Goal: Information Seeking & Learning: Learn about a topic

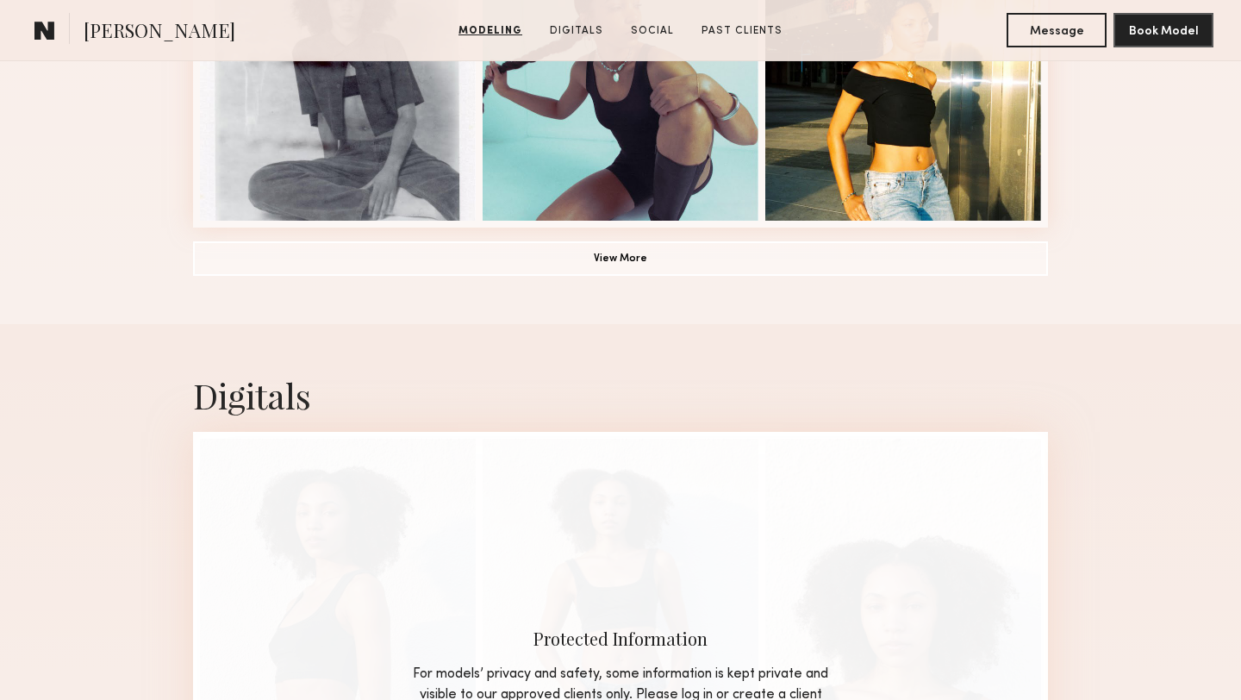
scroll to position [1045, 0]
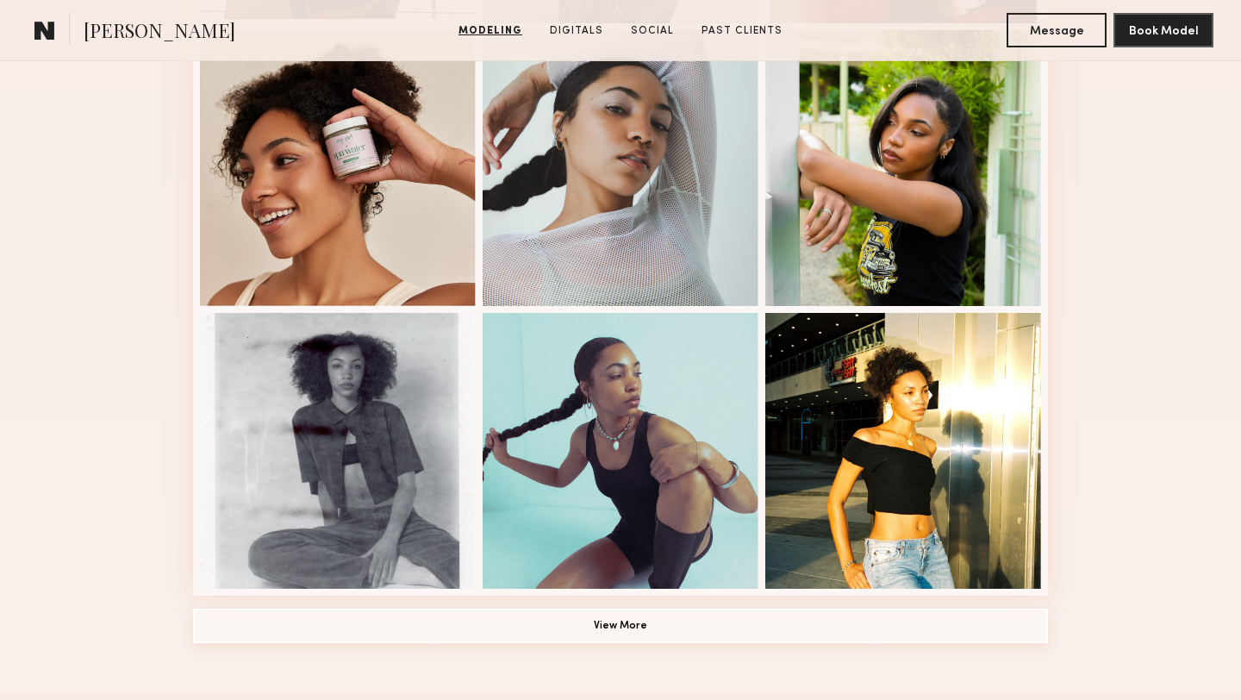
click at [602, 615] on button "View More" at bounding box center [620, 625] width 855 height 34
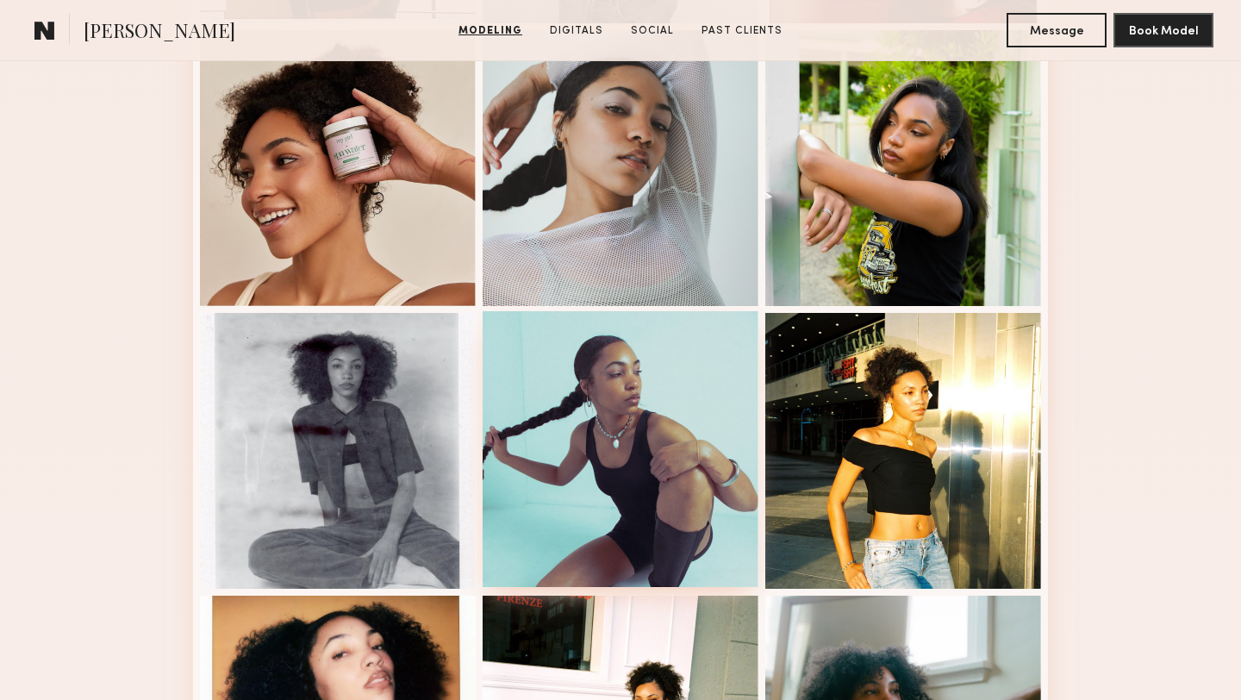
click at [596, 414] on div at bounding box center [621, 449] width 276 height 276
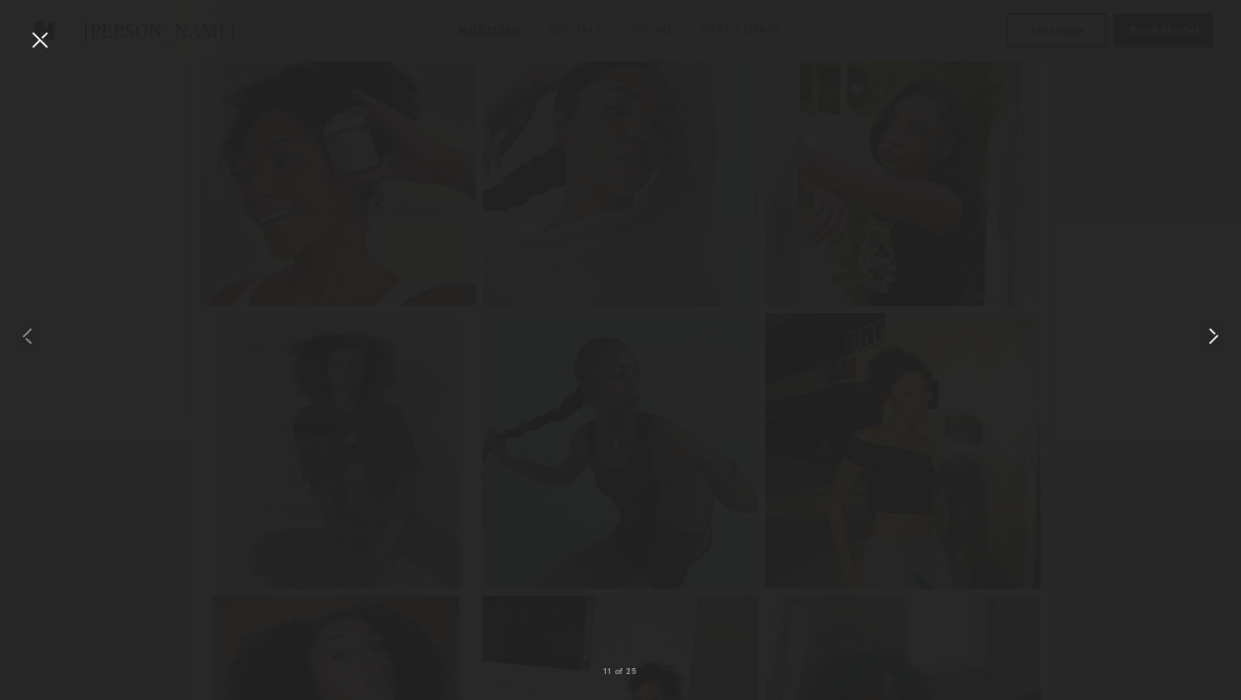
click at [1215, 337] on common-icon at bounding box center [1214, 336] width 28 height 28
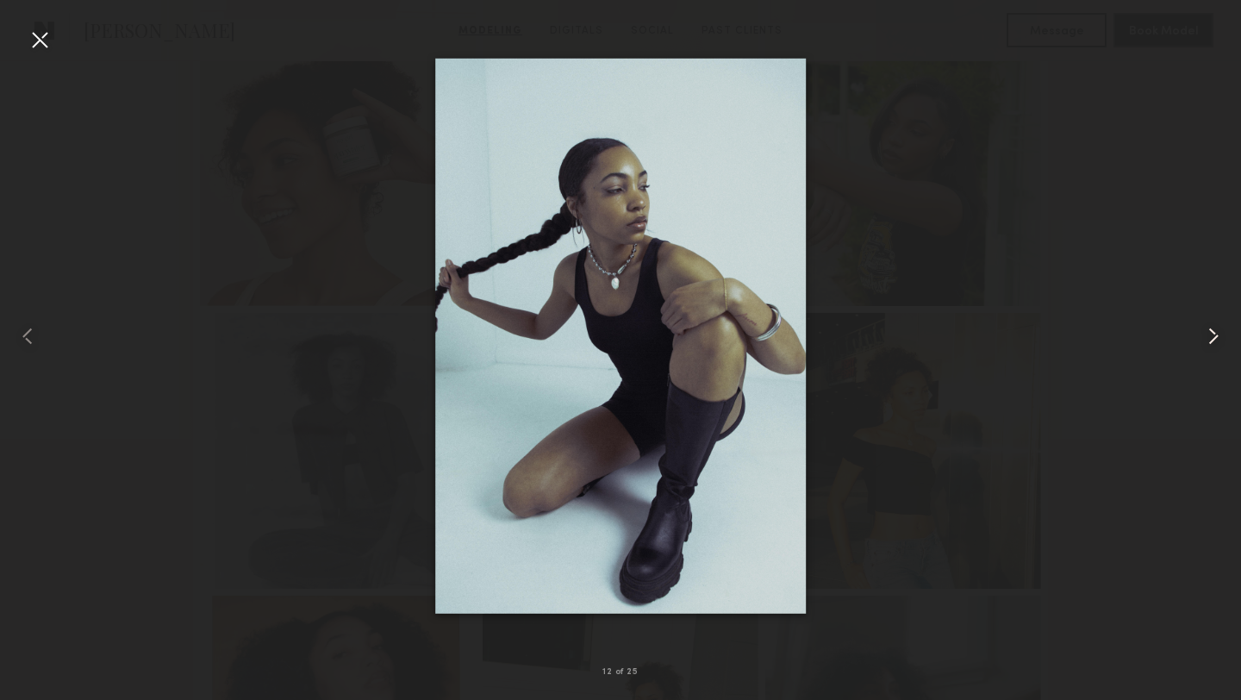
click at [1215, 337] on common-icon at bounding box center [1214, 336] width 28 height 28
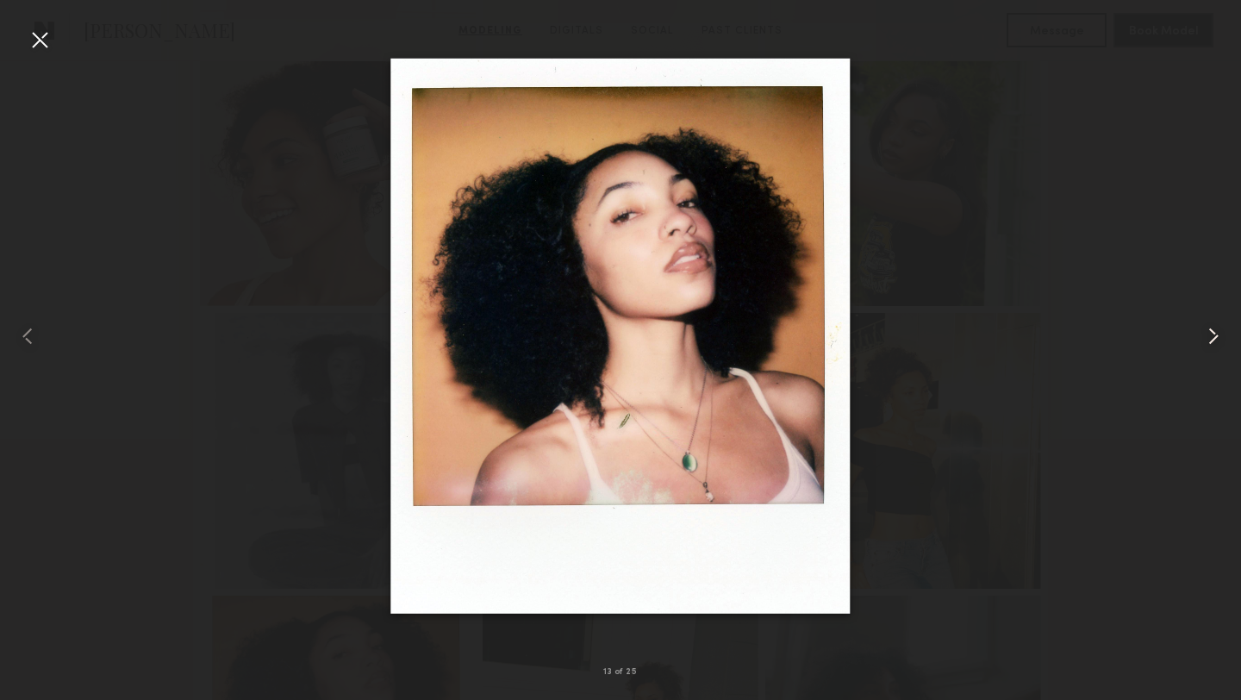
click at [1215, 337] on common-icon at bounding box center [1214, 336] width 28 height 28
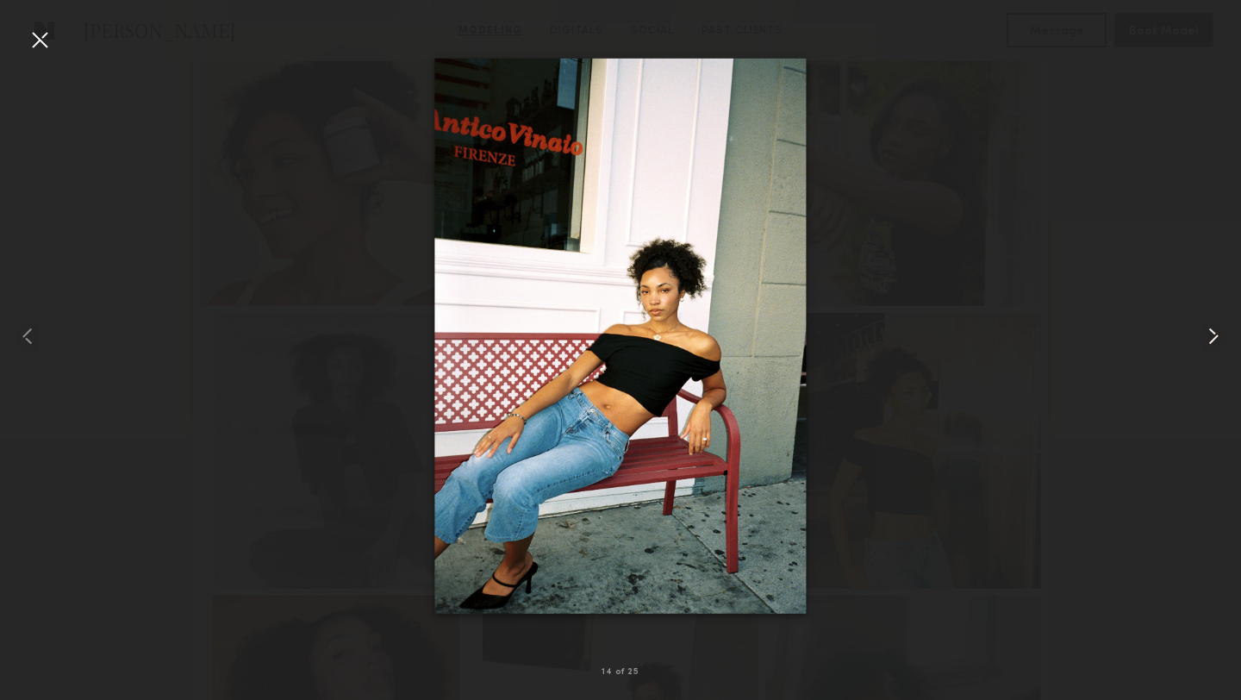
click at [1215, 337] on common-icon at bounding box center [1214, 336] width 28 height 28
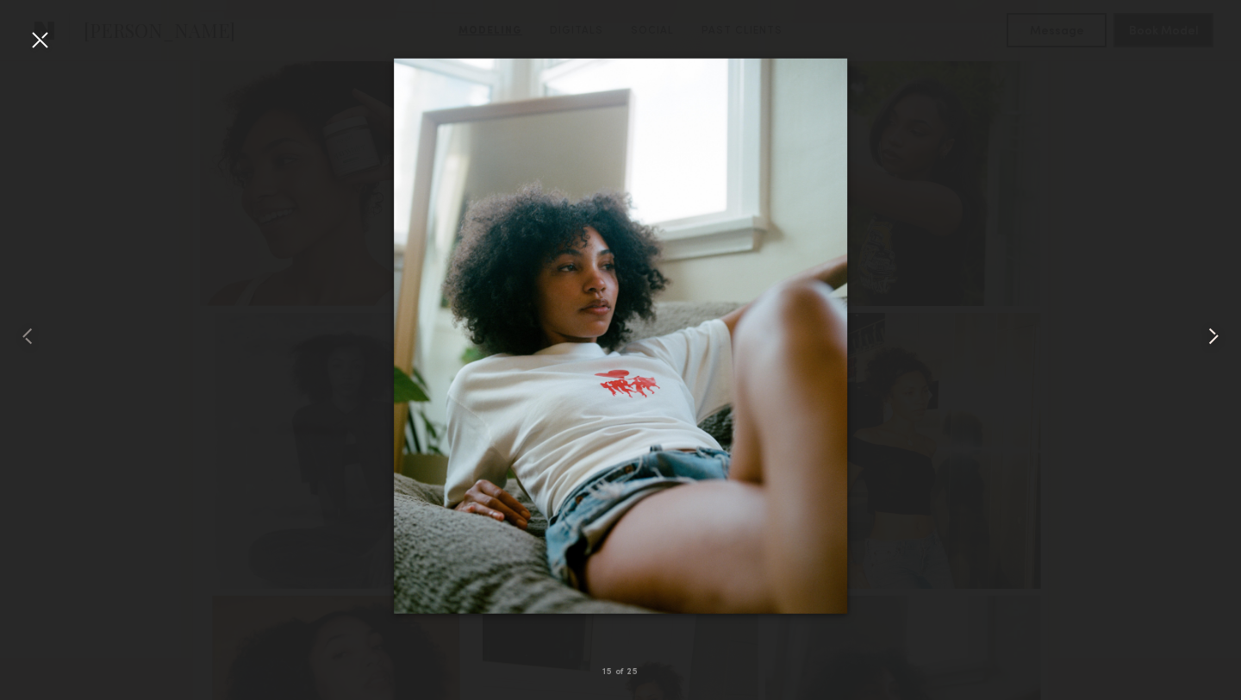
click at [1215, 337] on common-icon at bounding box center [1214, 336] width 28 height 28
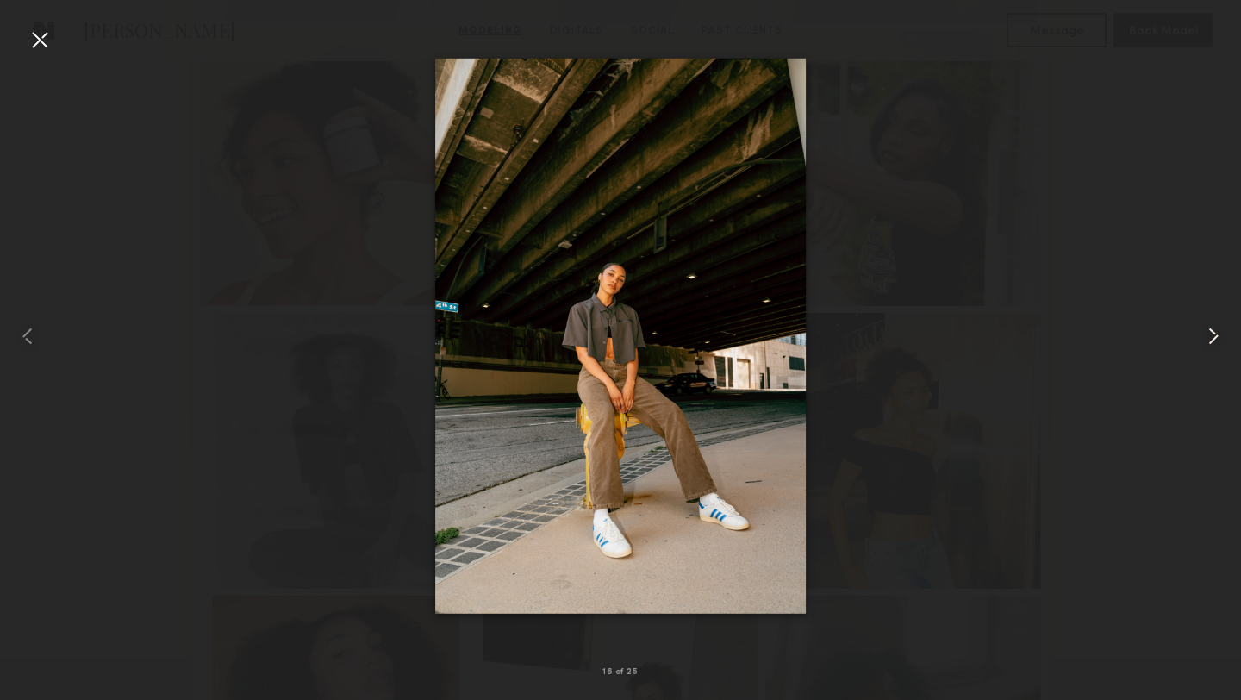
click at [1215, 336] on common-icon at bounding box center [1214, 336] width 28 height 28
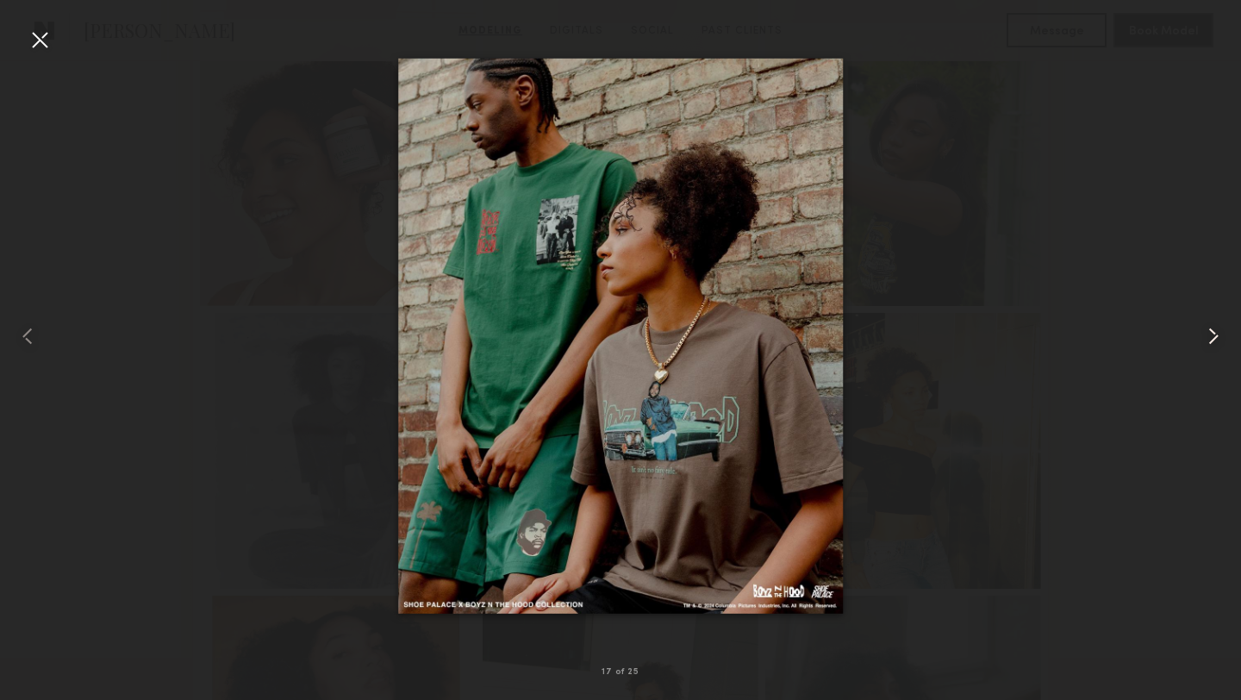
click at [1215, 336] on common-icon at bounding box center [1214, 336] width 28 height 28
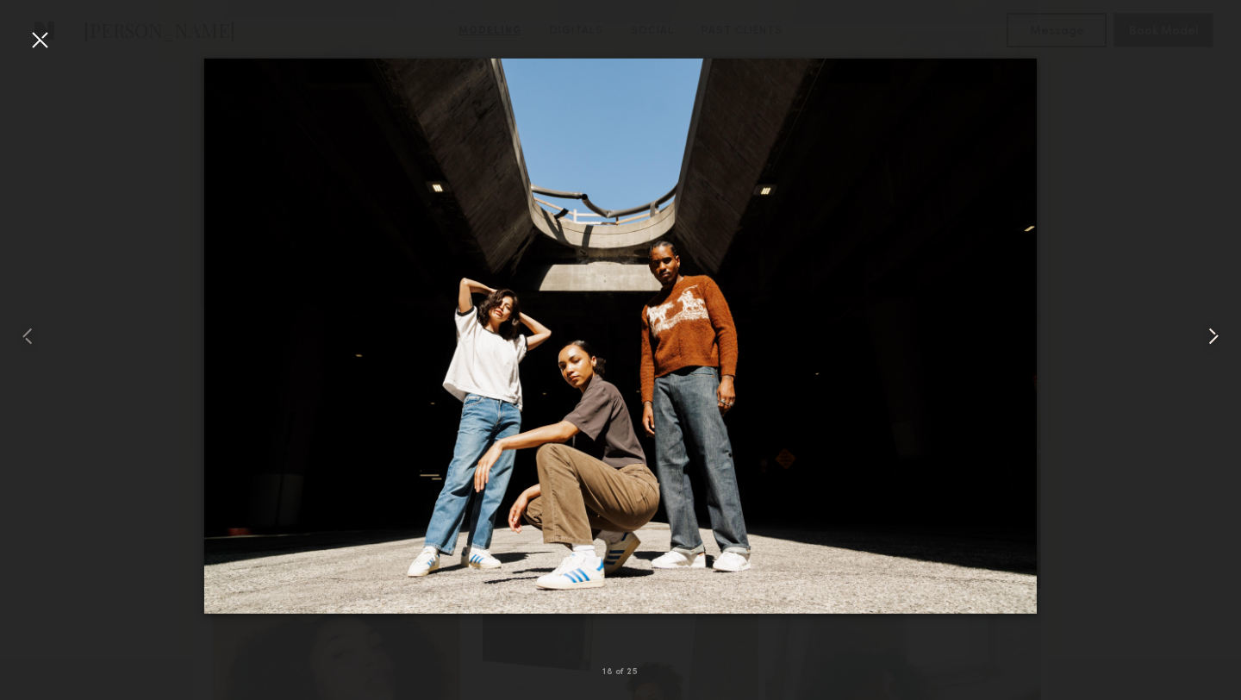
click at [1215, 336] on common-icon at bounding box center [1214, 336] width 28 height 28
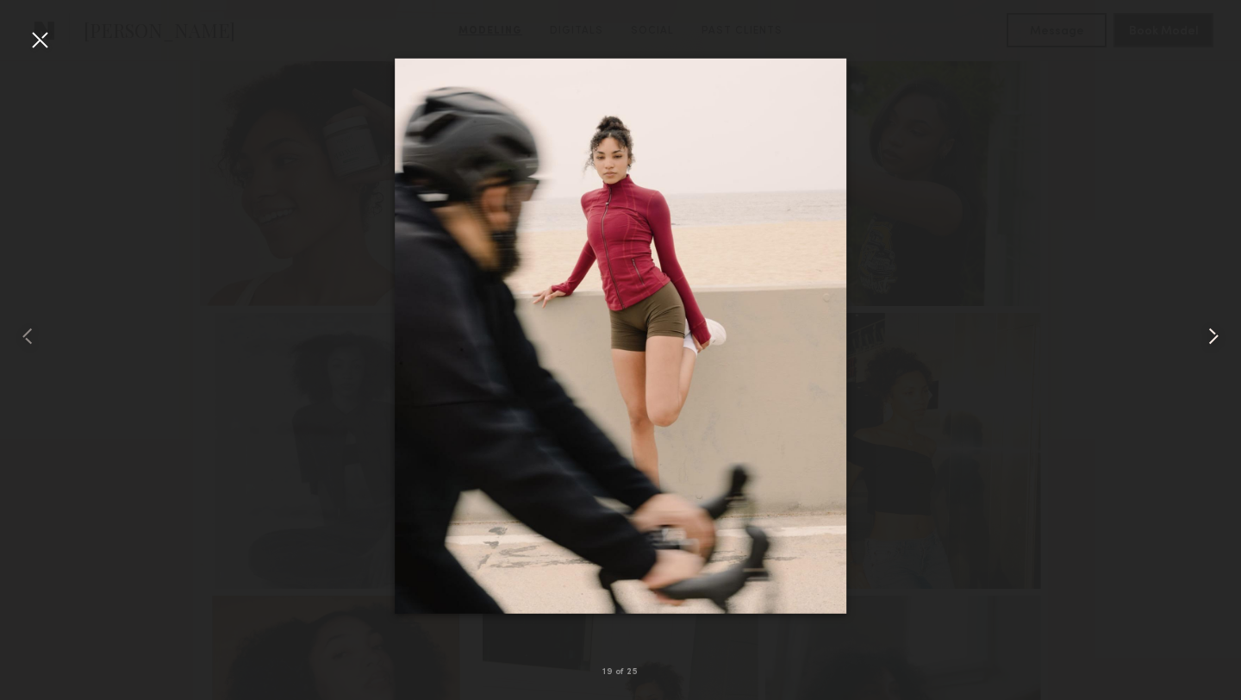
click at [1215, 336] on common-icon at bounding box center [1214, 336] width 28 height 28
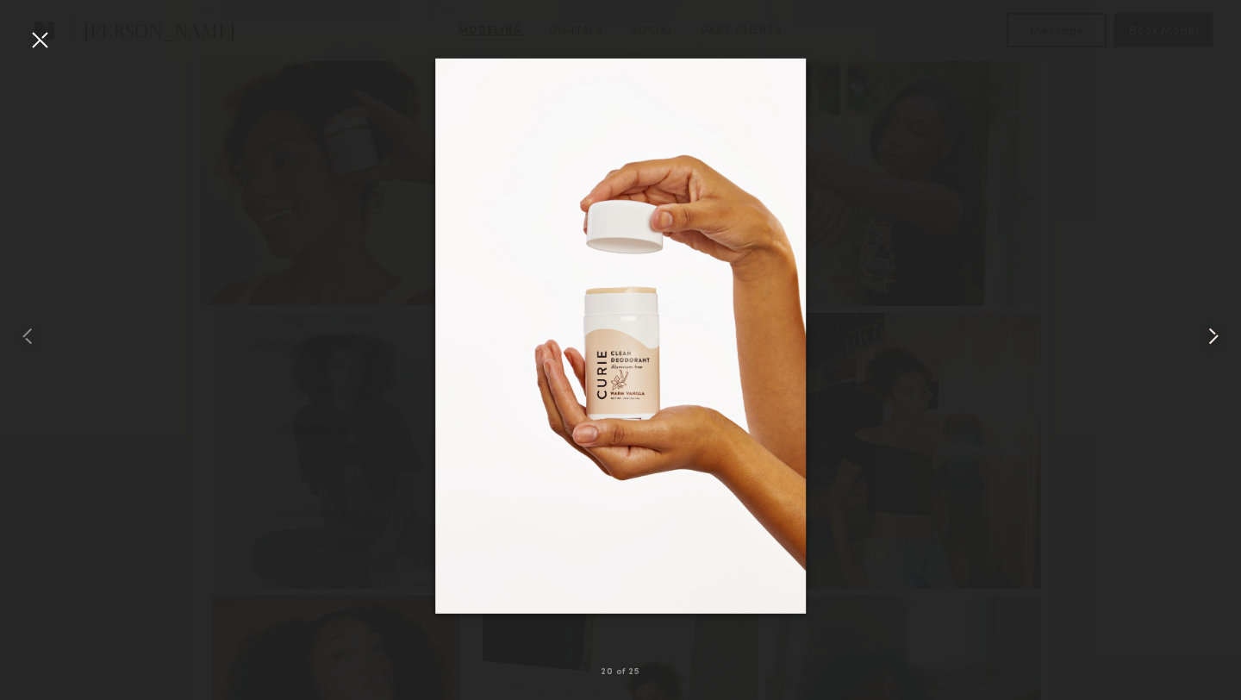
click at [1215, 336] on common-icon at bounding box center [1214, 336] width 28 height 28
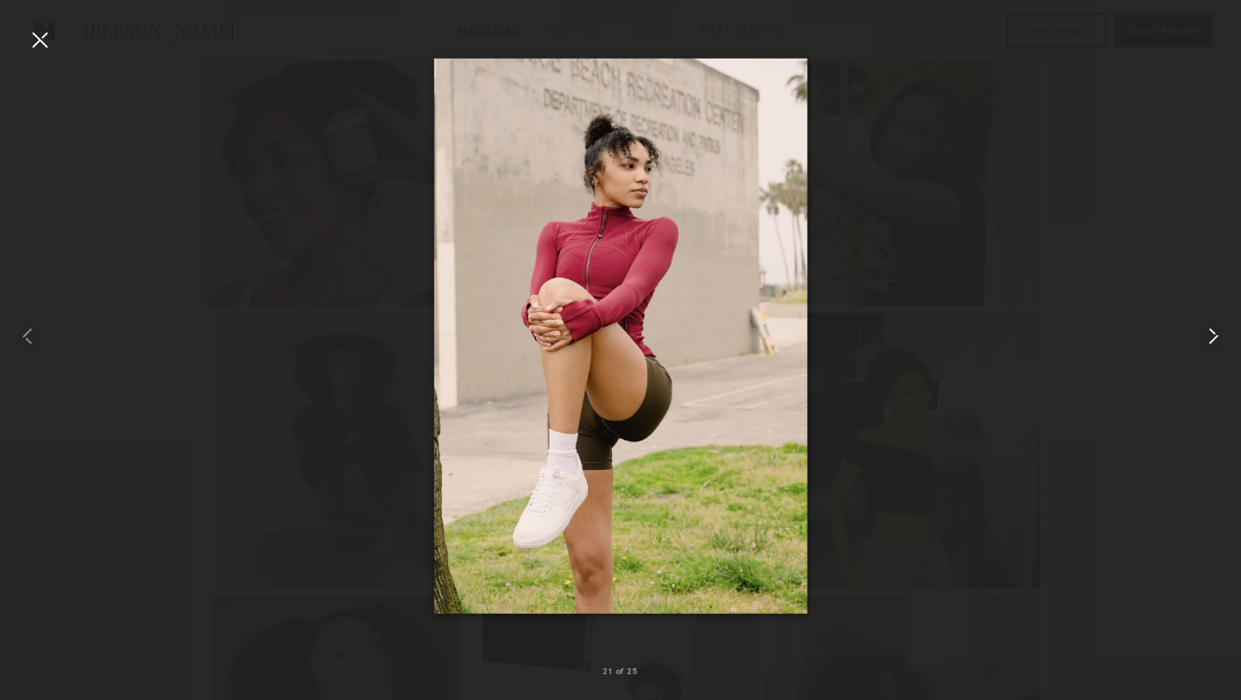
click at [1215, 336] on common-icon at bounding box center [1214, 336] width 28 height 28
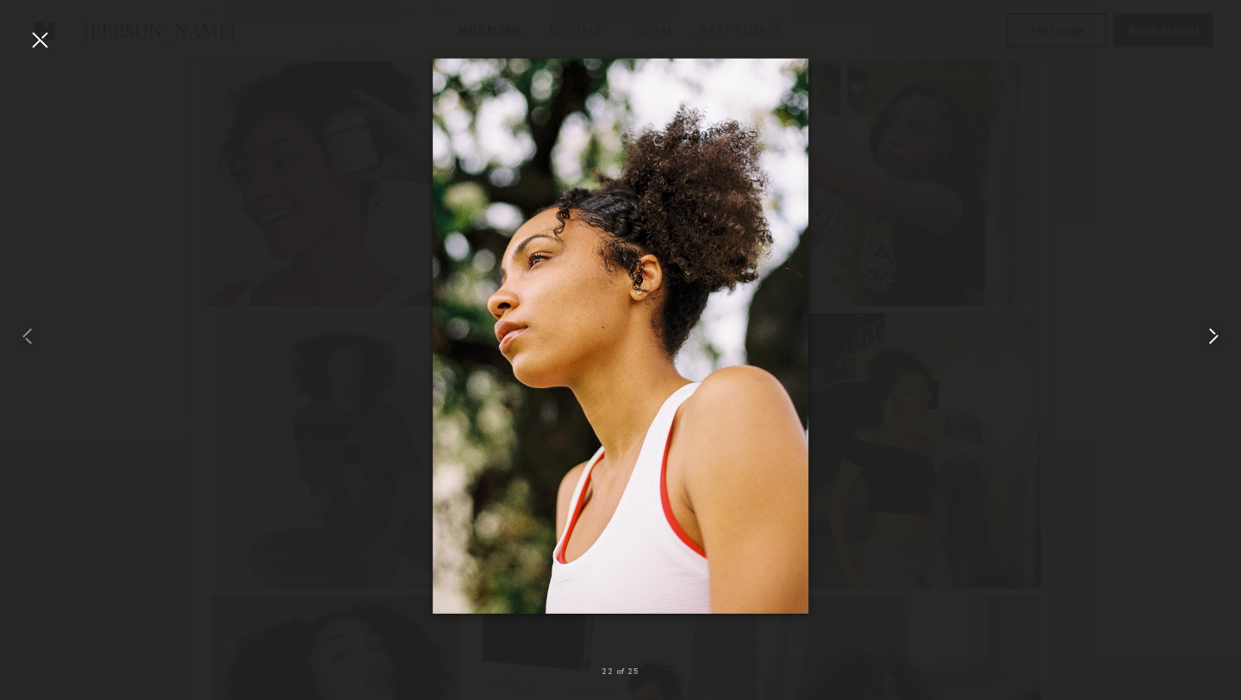
click at [1215, 336] on common-icon at bounding box center [1214, 336] width 28 height 28
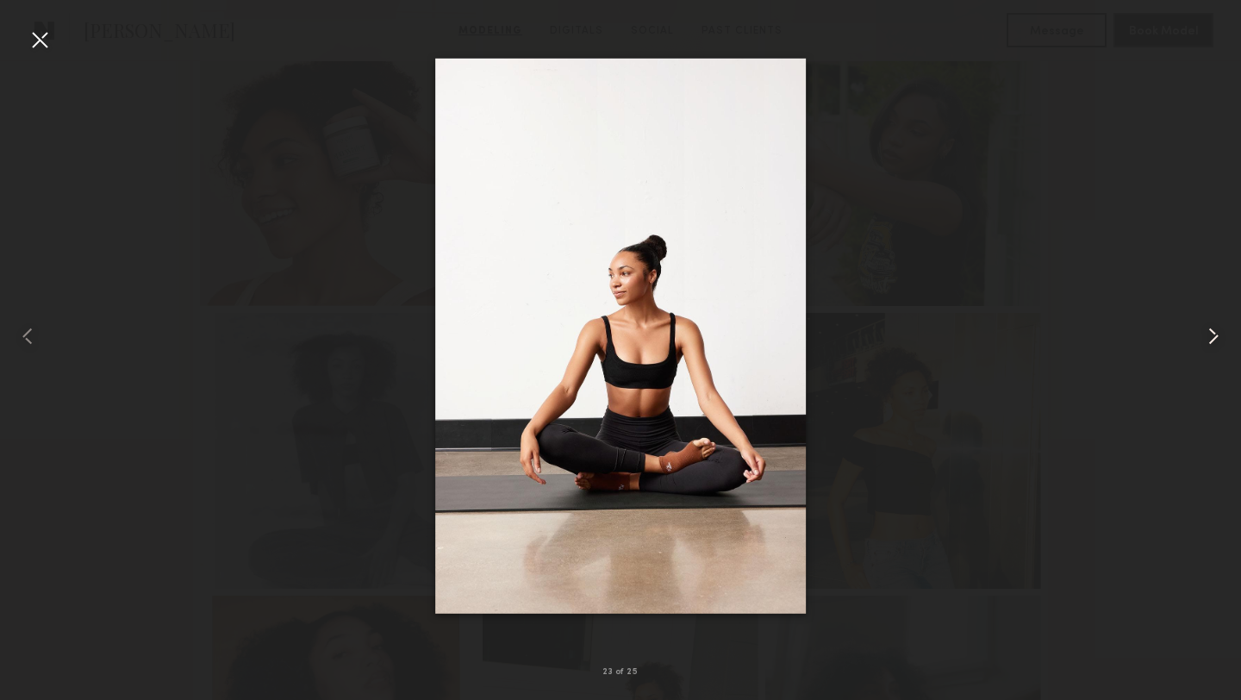
click at [1215, 336] on common-icon at bounding box center [1214, 336] width 28 height 28
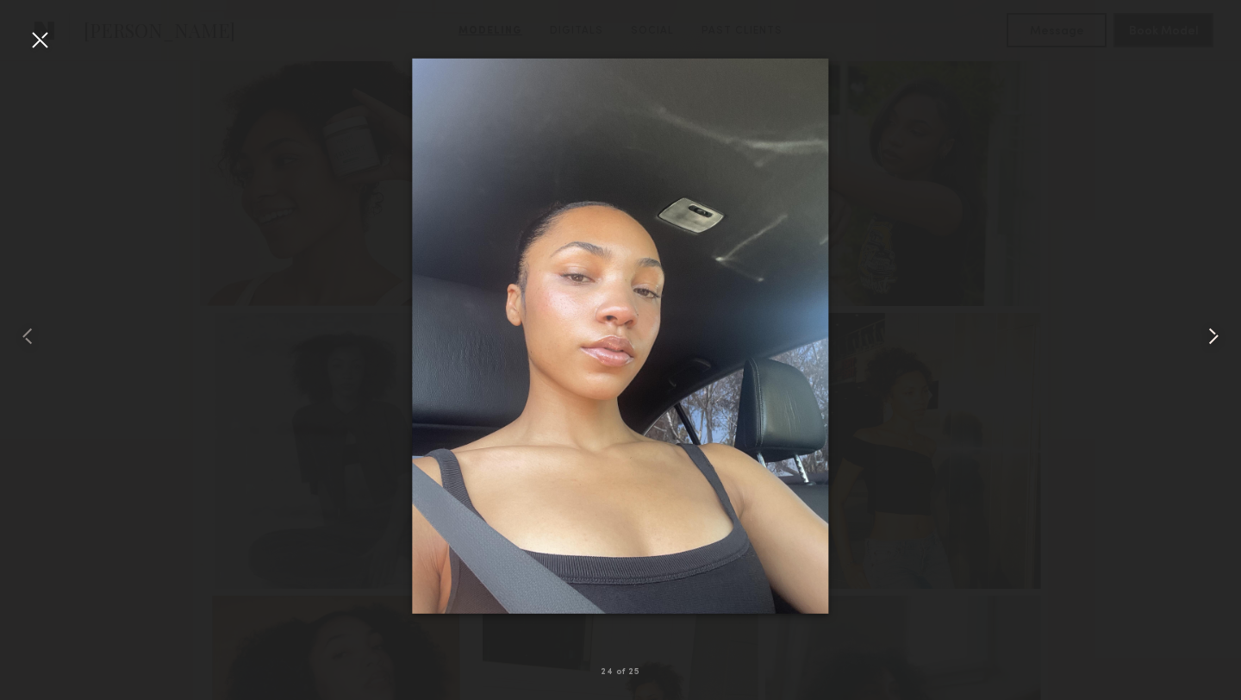
click at [1216, 336] on common-icon at bounding box center [1214, 336] width 28 height 28
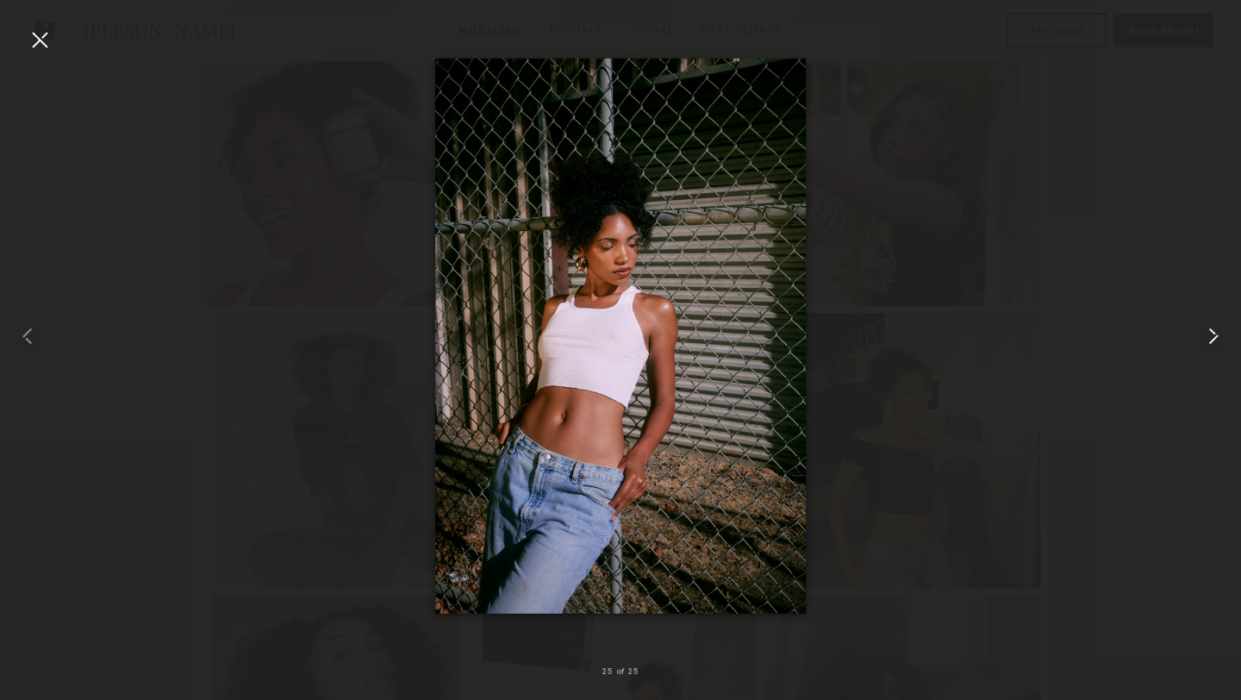
click at [1217, 336] on common-icon at bounding box center [1214, 336] width 28 height 28
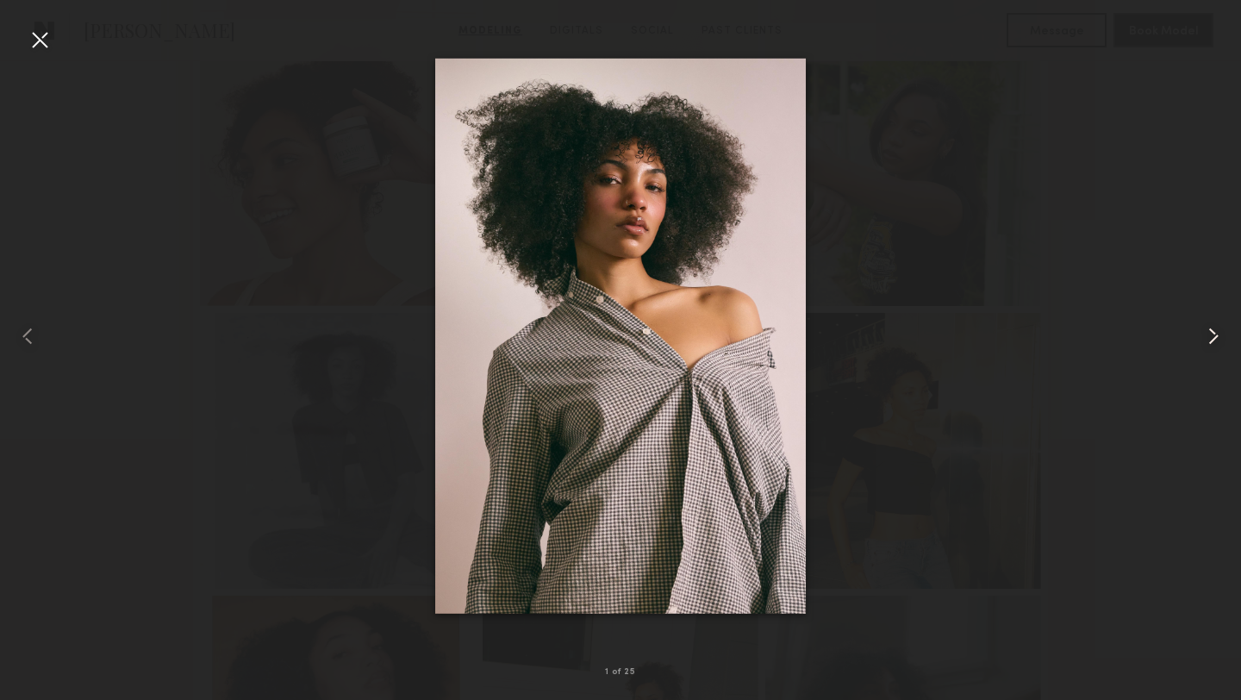
click at [1217, 336] on common-icon at bounding box center [1214, 336] width 28 height 28
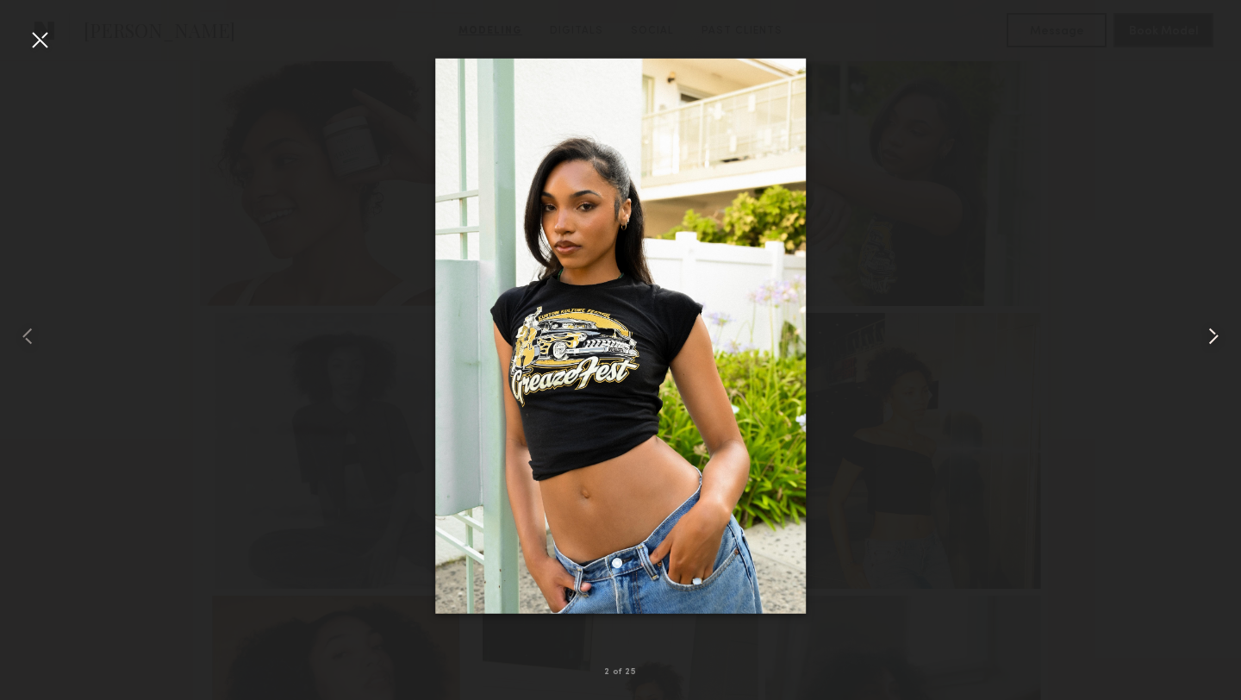
click at [1217, 336] on common-icon at bounding box center [1214, 336] width 28 height 28
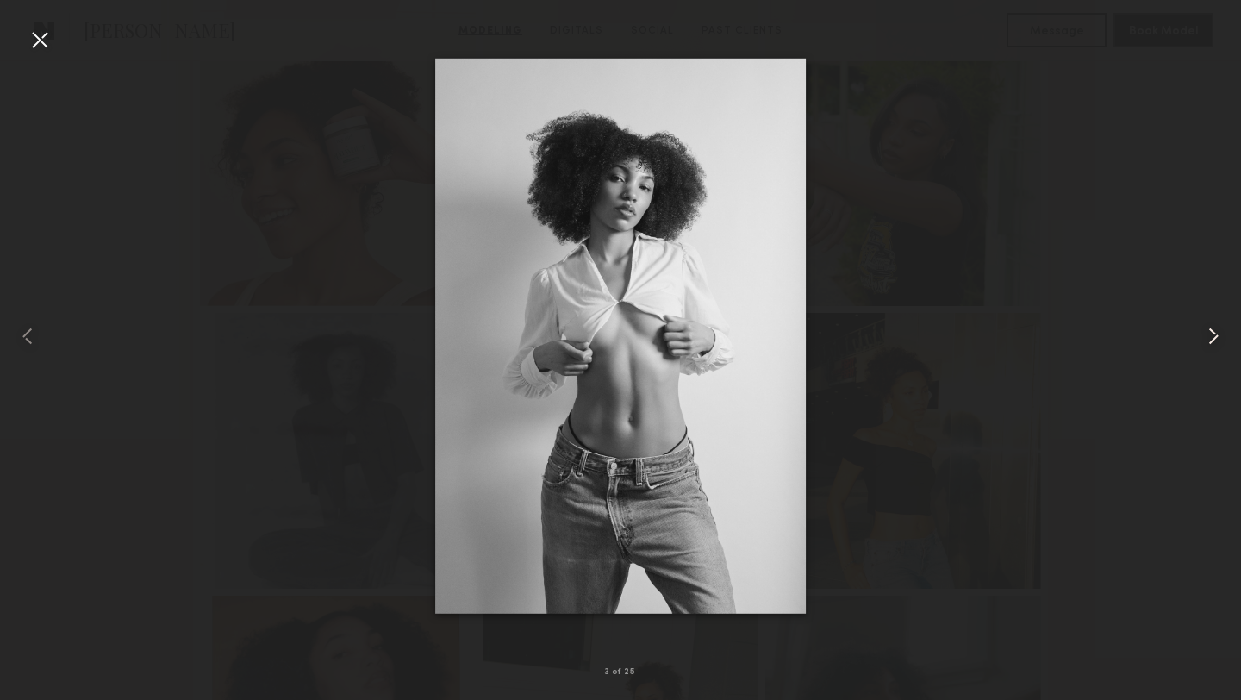
click at [1217, 336] on common-icon at bounding box center [1214, 336] width 28 height 28
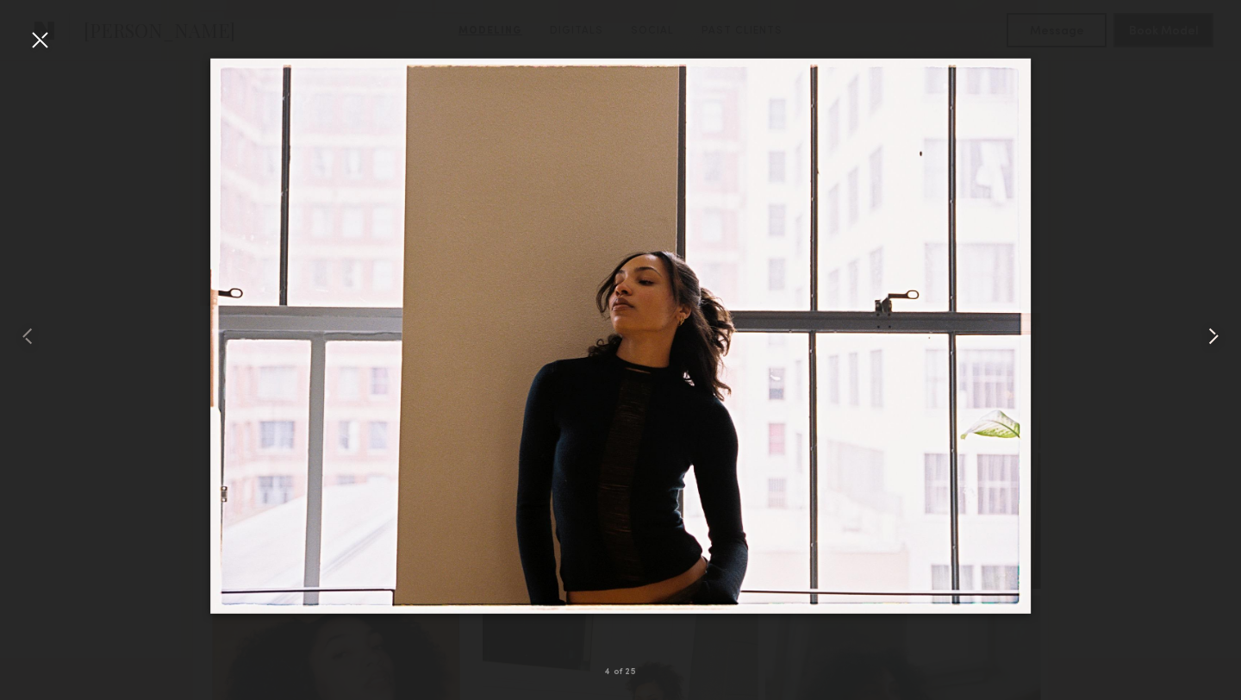
click at [1217, 336] on common-icon at bounding box center [1214, 336] width 28 height 28
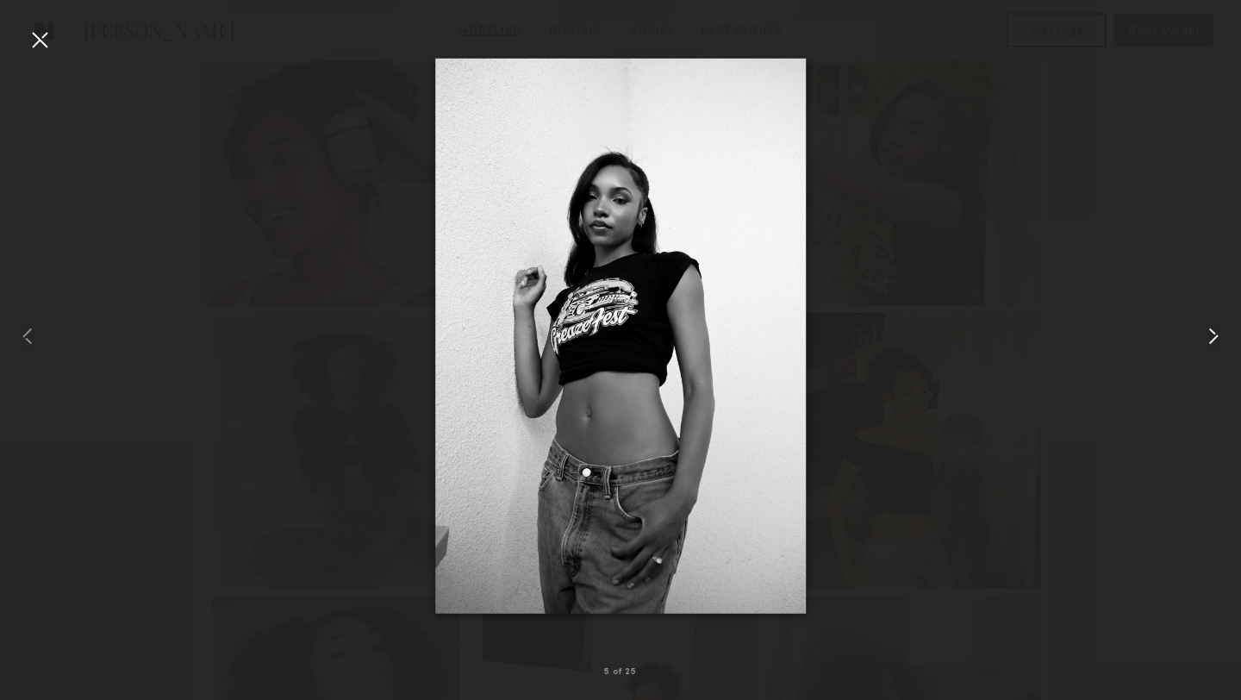
click at [1217, 336] on common-icon at bounding box center [1214, 336] width 28 height 28
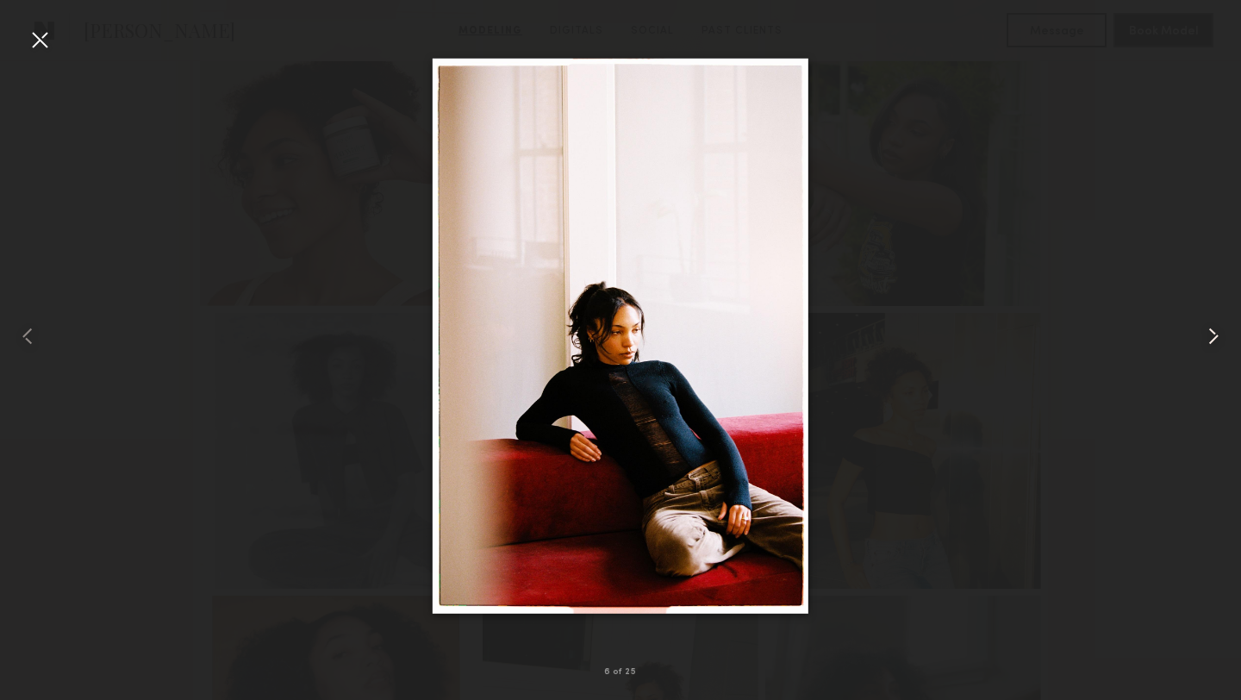
click at [1217, 336] on common-icon at bounding box center [1214, 336] width 28 height 28
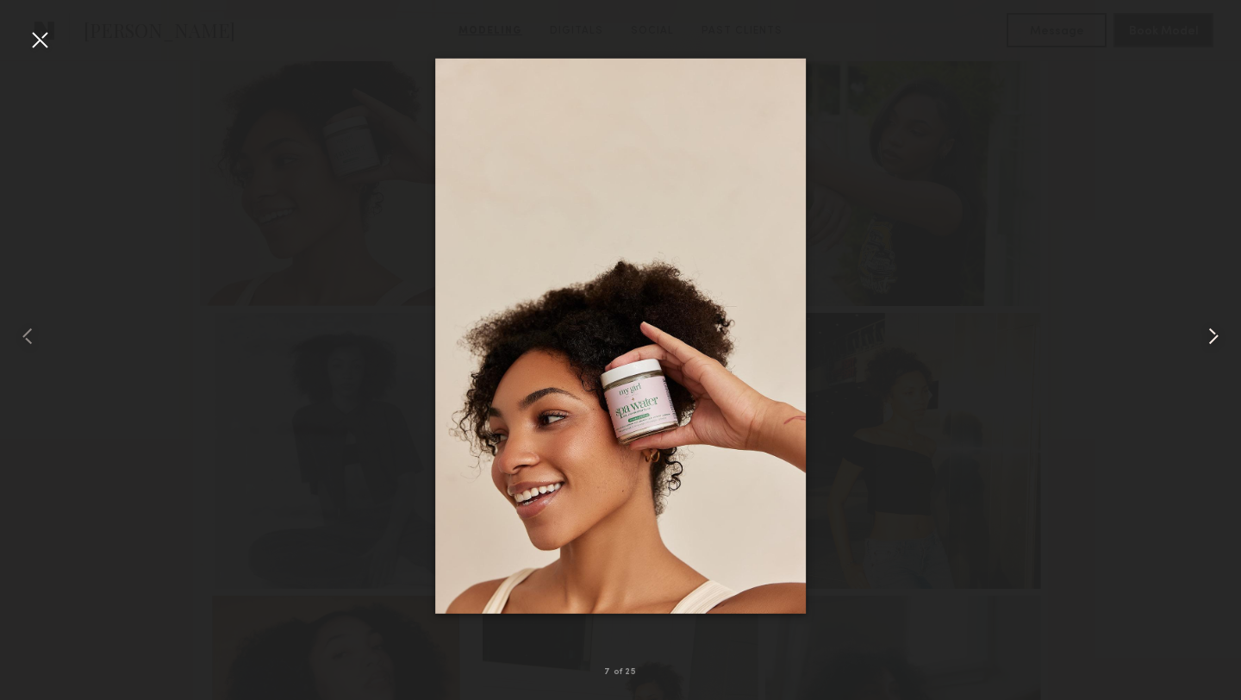
click at [1217, 336] on common-icon at bounding box center [1214, 336] width 28 height 28
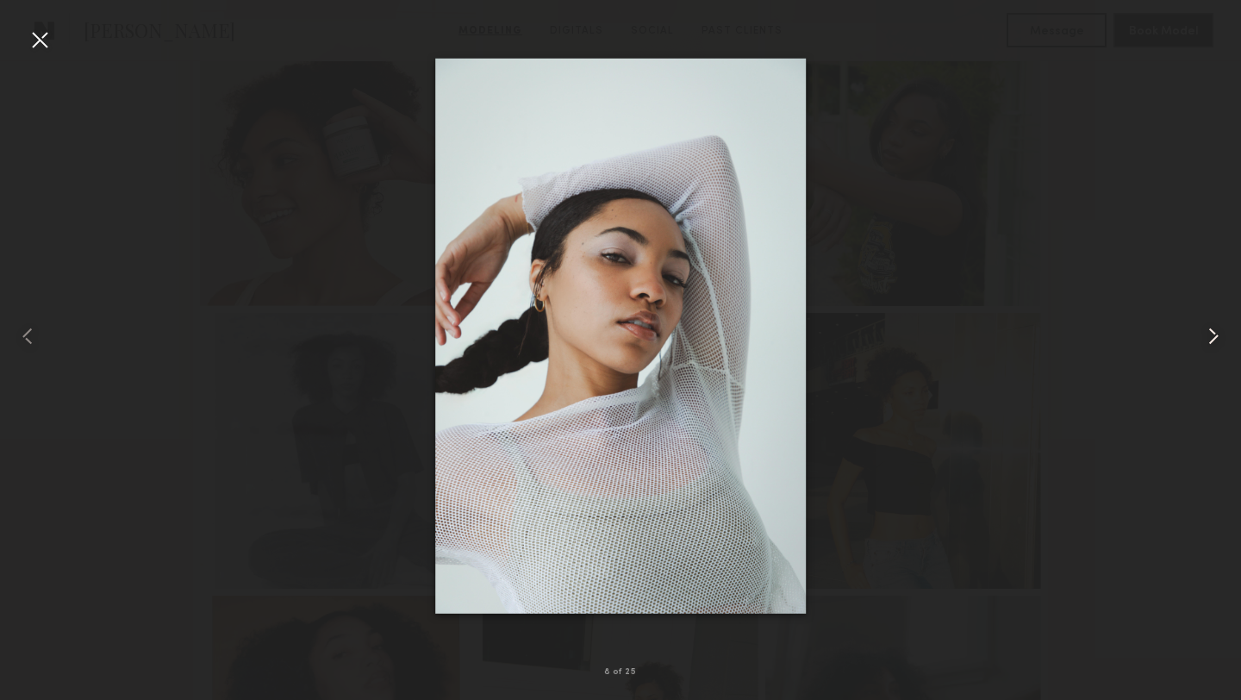
click at [1217, 336] on common-icon at bounding box center [1214, 336] width 28 height 28
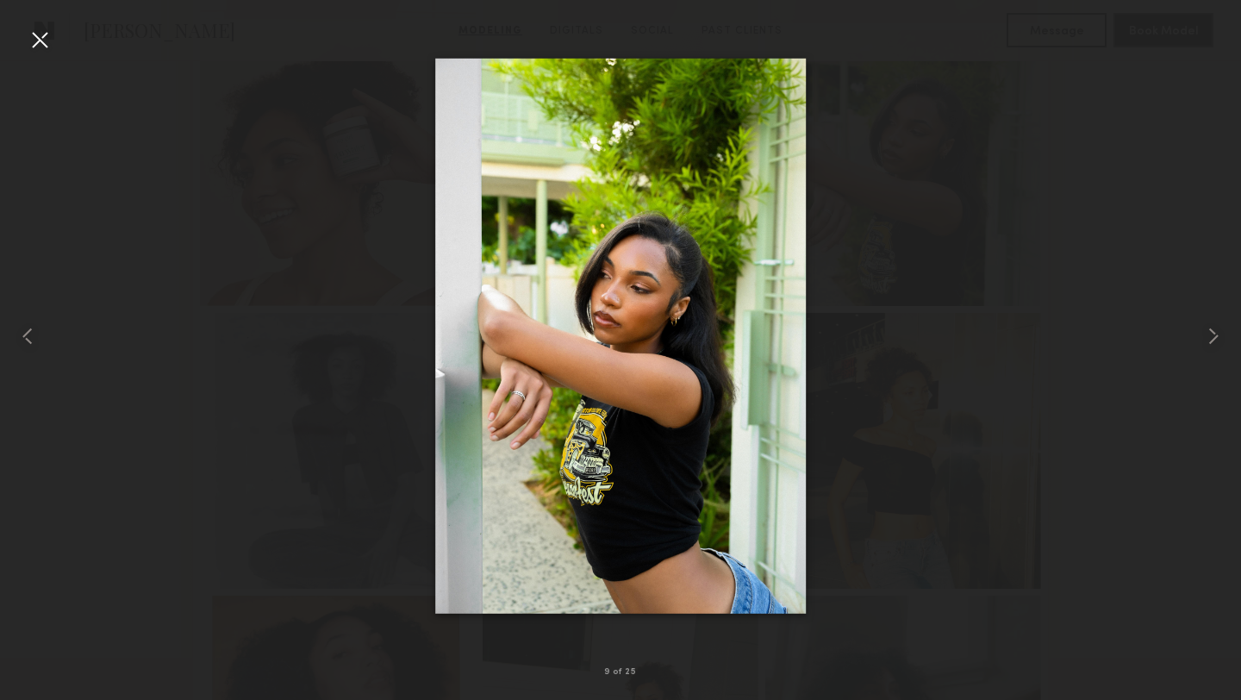
click at [1057, 195] on div at bounding box center [620, 336] width 1241 height 617
click at [945, 102] on div at bounding box center [620, 336] width 1241 height 617
click at [47, 40] on div at bounding box center [40, 40] width 28 height 28
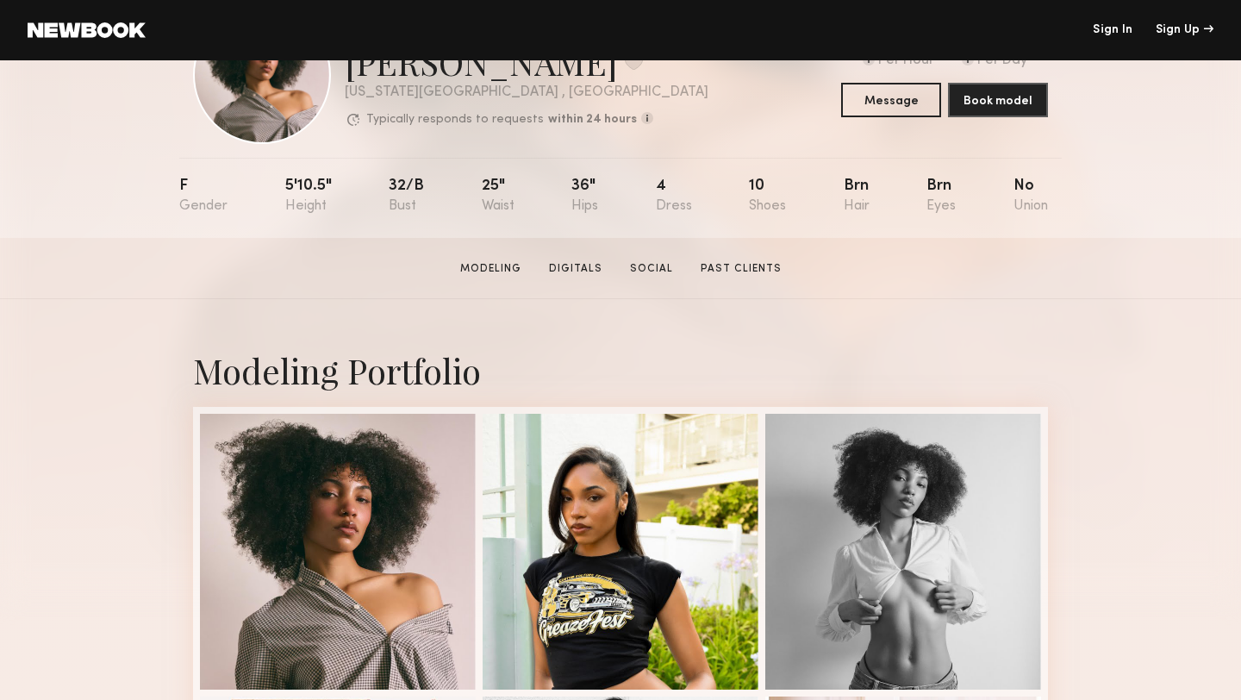
scroll to position [99, 0]
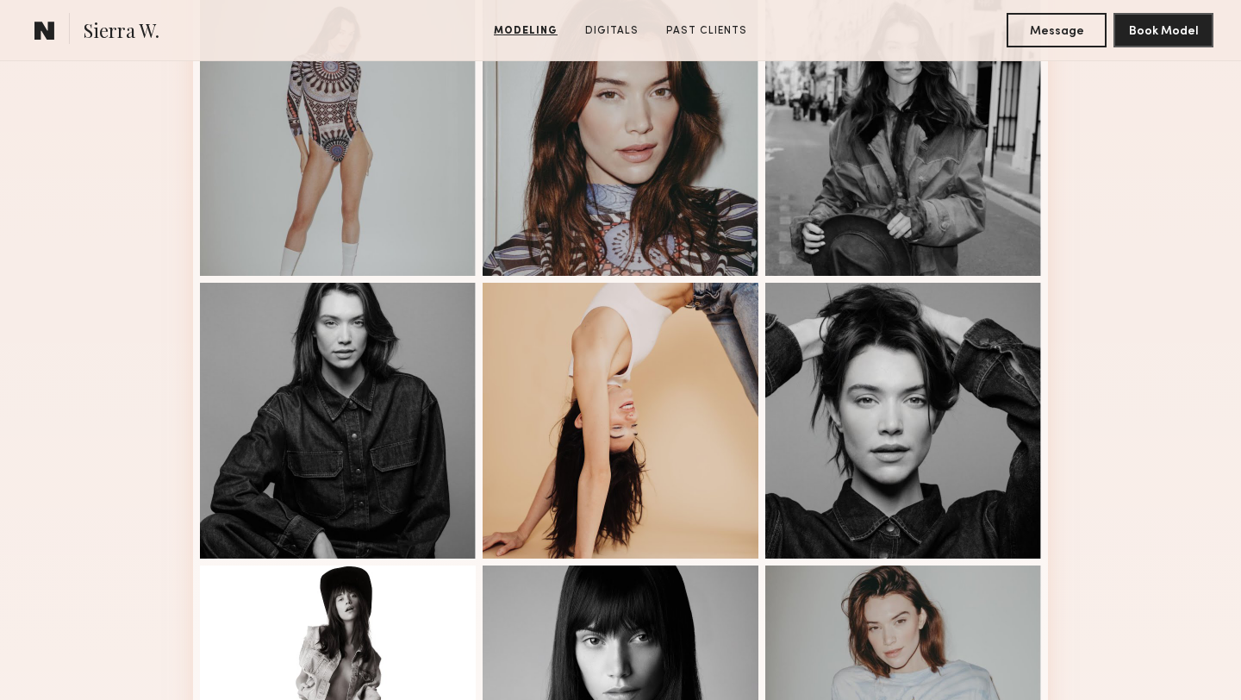
scroll to position [1135, 0]
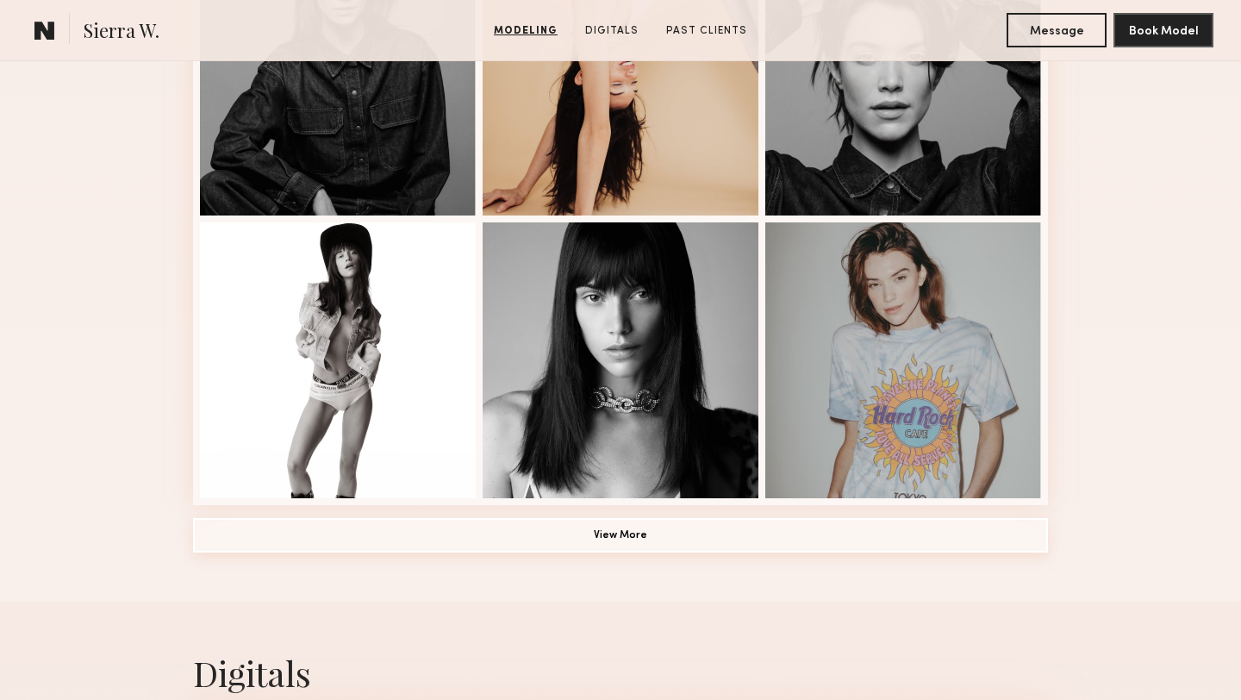
click at [596, 536] on button "View More" at bounding box center [620, 535] width 855 height 34
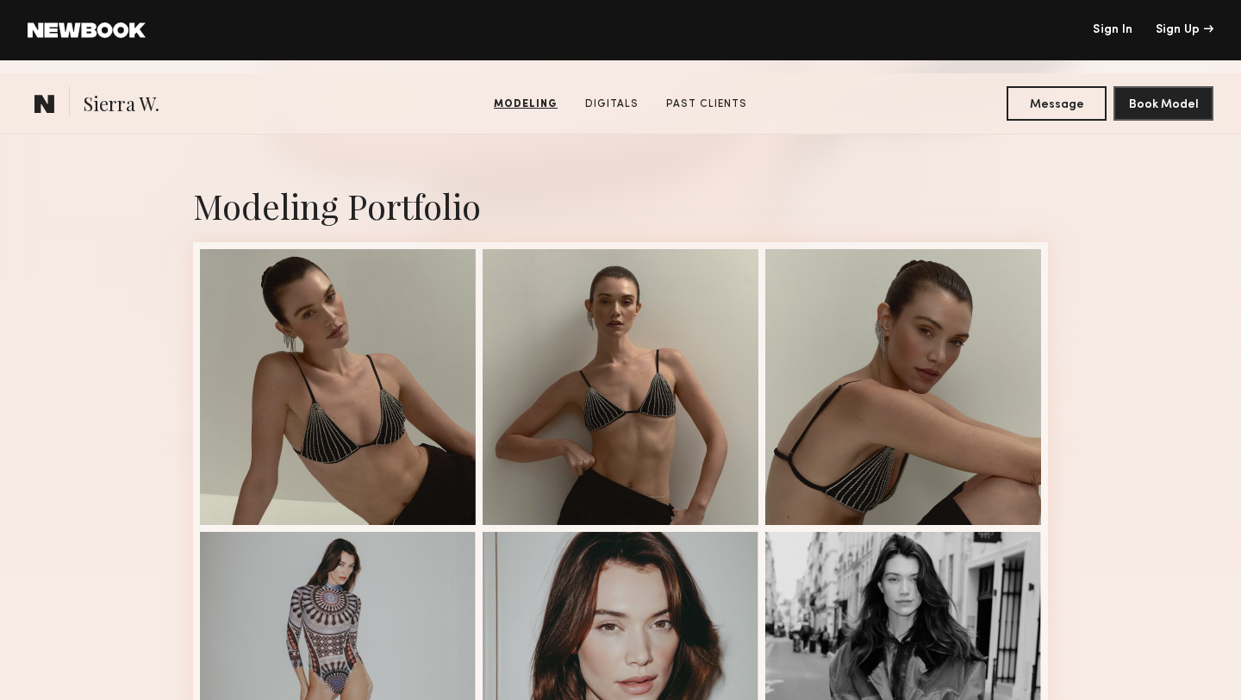
scroll to position [0, 0]
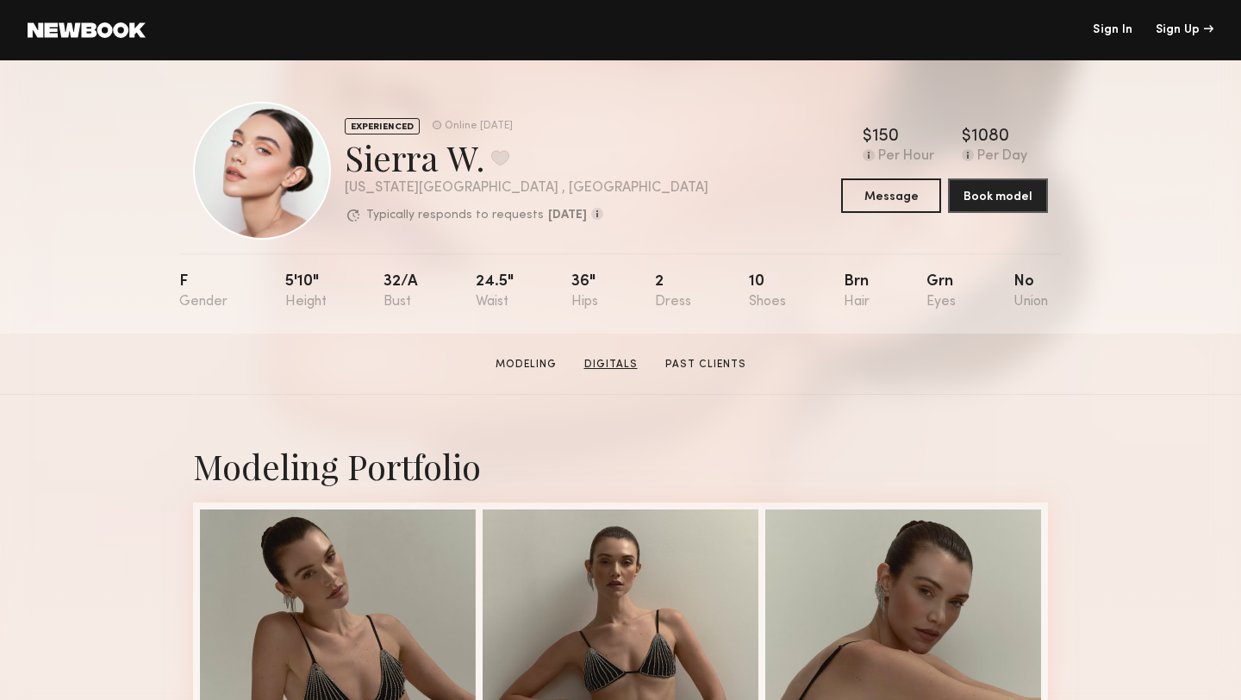
click at [618, 359] on link "Digitals" at bounding box center [610, 365] width 67 height 16
click at [274, 164] on div at bounding box center [262, 171] width 138 height 138
click at [690, 359] on link "Past Clients" at bounding box center [705, 365] width 95 height 16
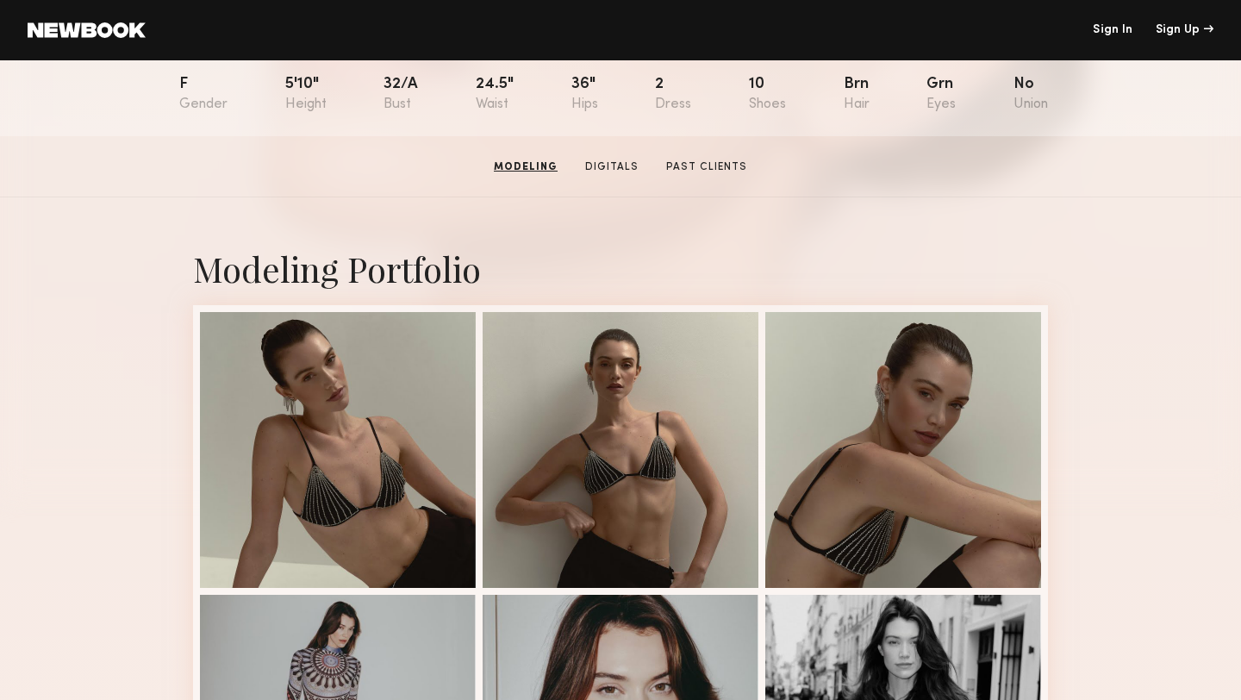
scroll to position [54, 0]
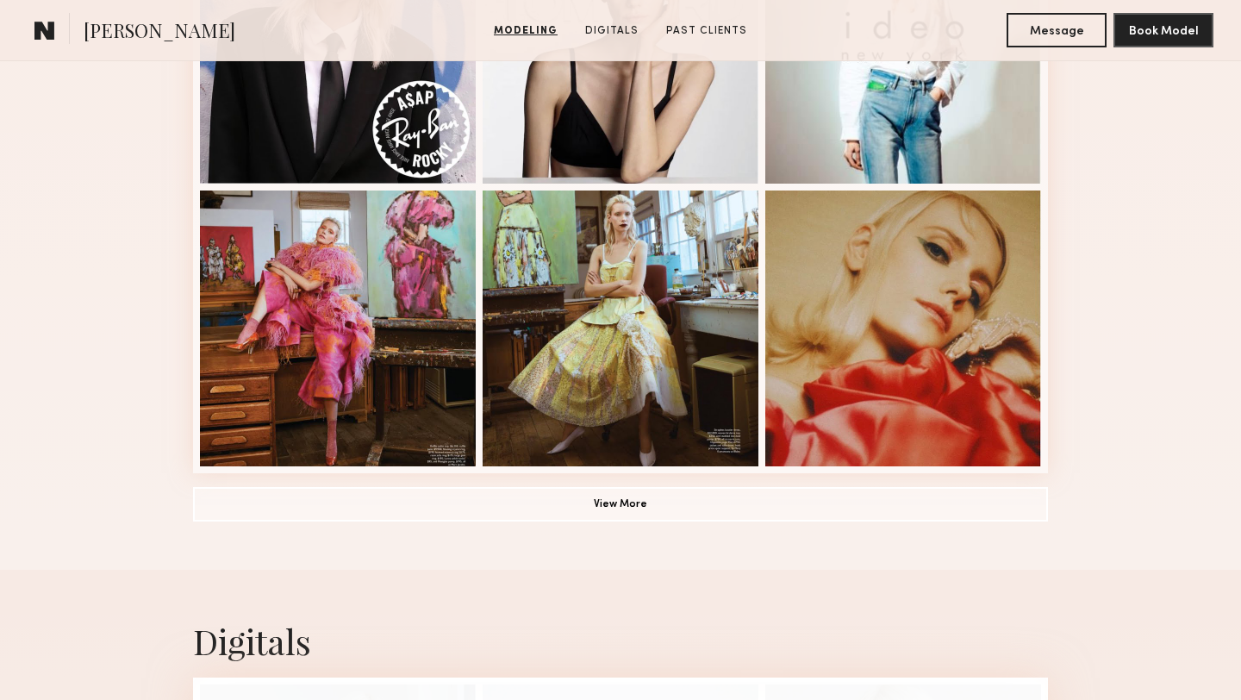
scroll to position [1482, 0]
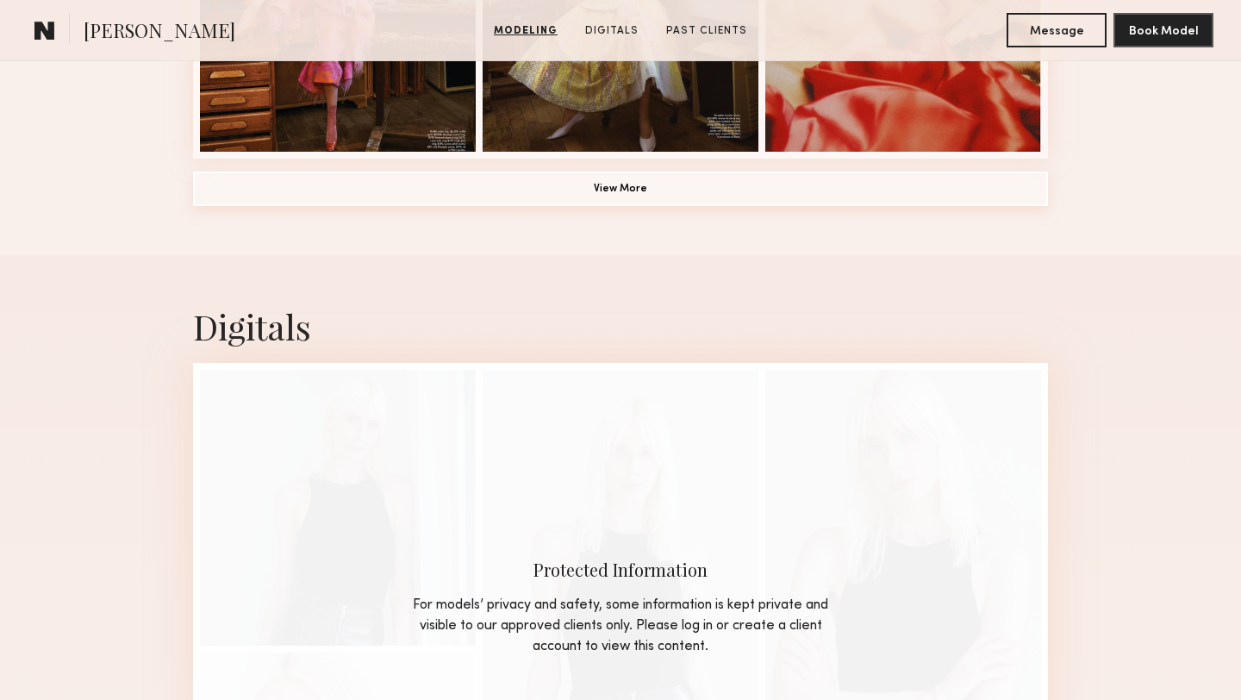
click at [609, 193] on button "View More" at bounding box center [620, 189] width 855 height 34
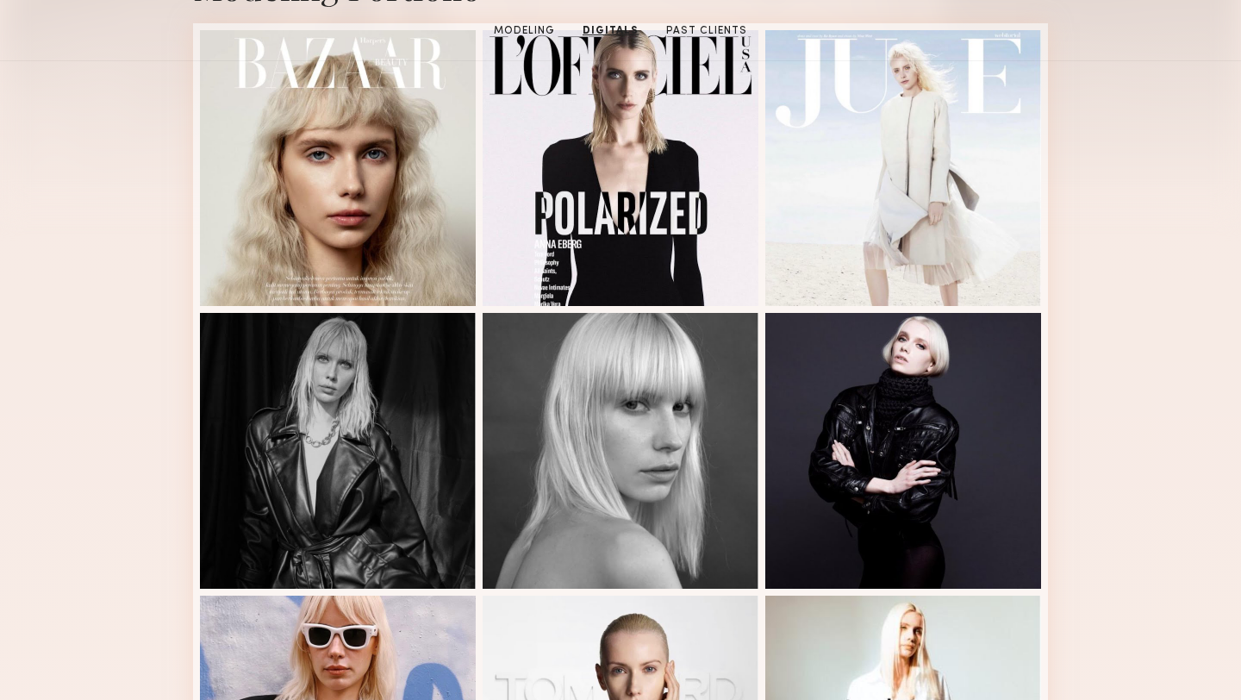
scroll to position [0, 0]
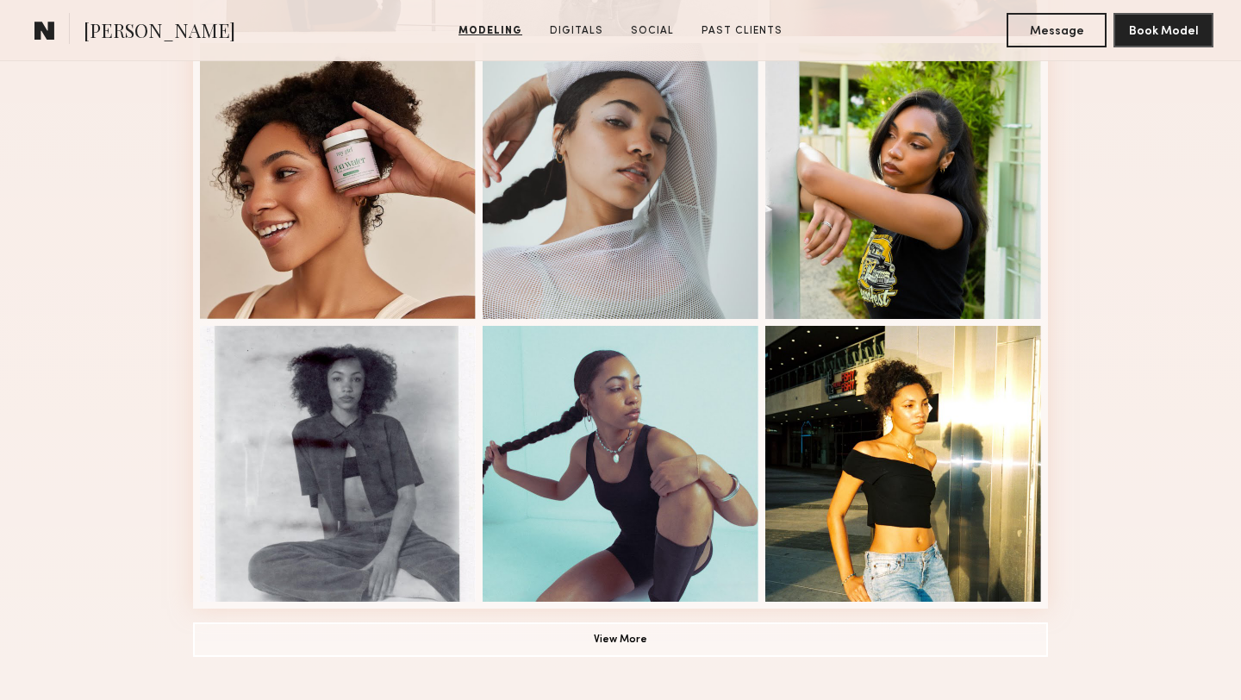
scroll to position [1184, 0]
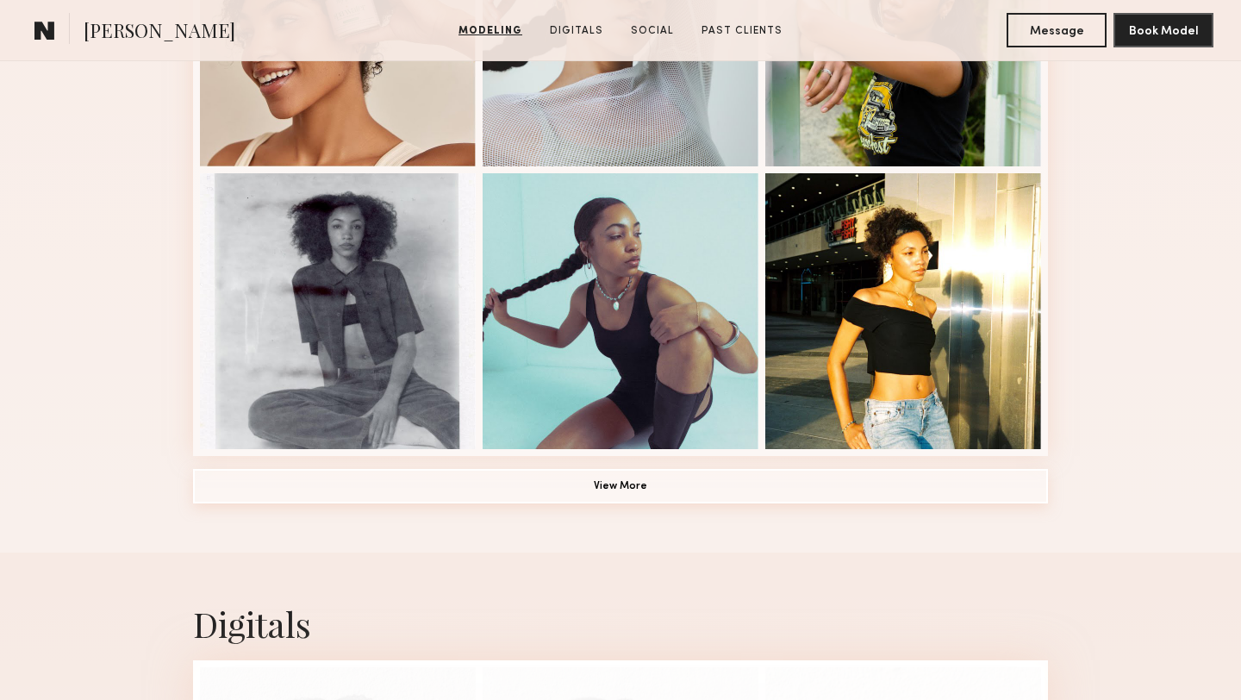
click at [612, 484] on button "View More" at bounding box center [620, 486] width 855 height 34
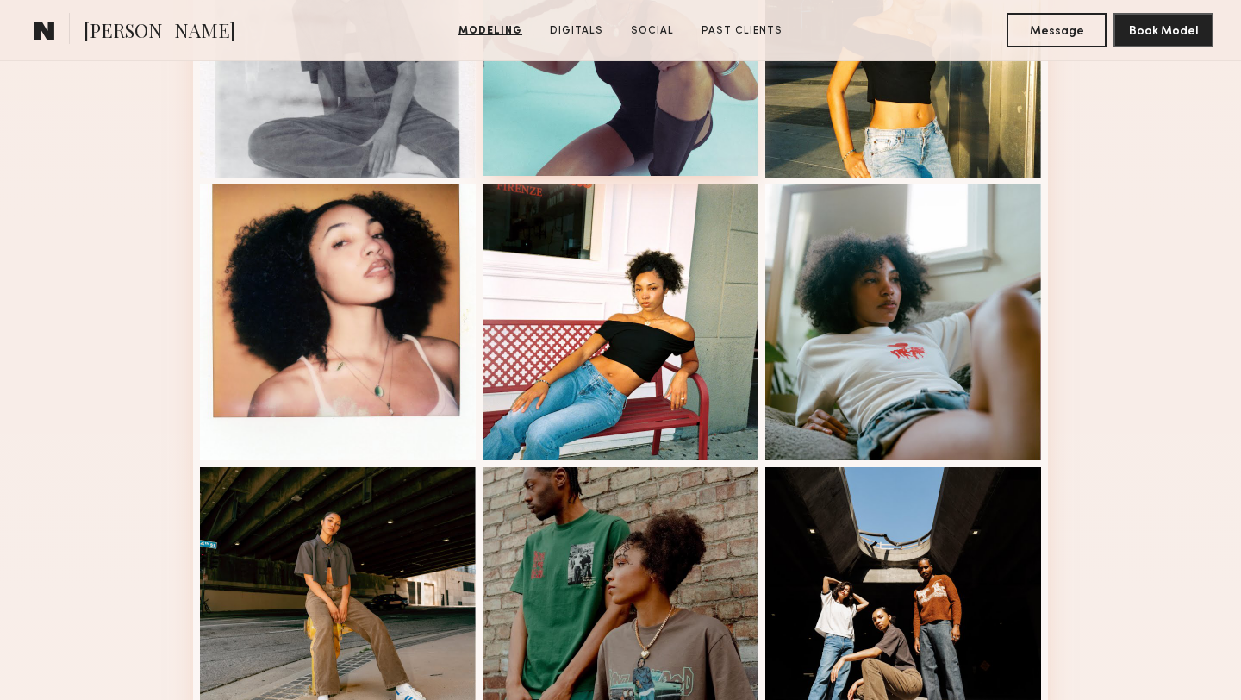
scroll to position [1498, 0]
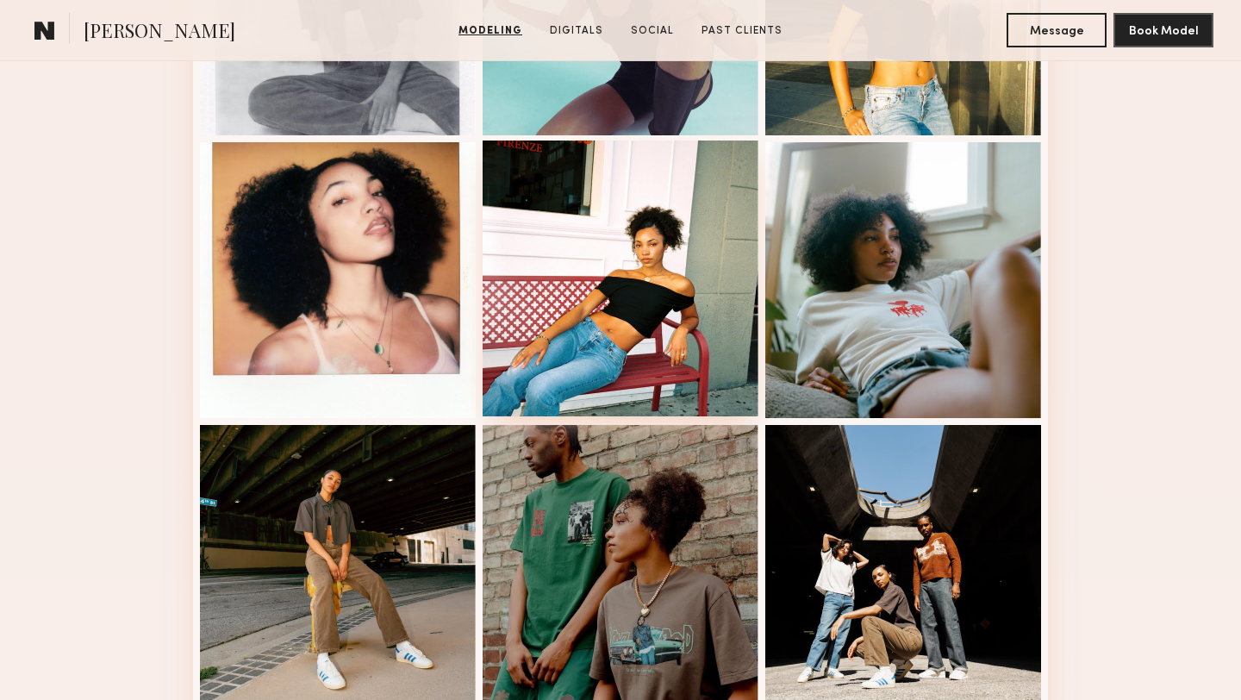
click at [684, 249] on div at bounding box center [621, 278] width 276 height 276
